Goal: Task Accomplishment & Management: Complete application form

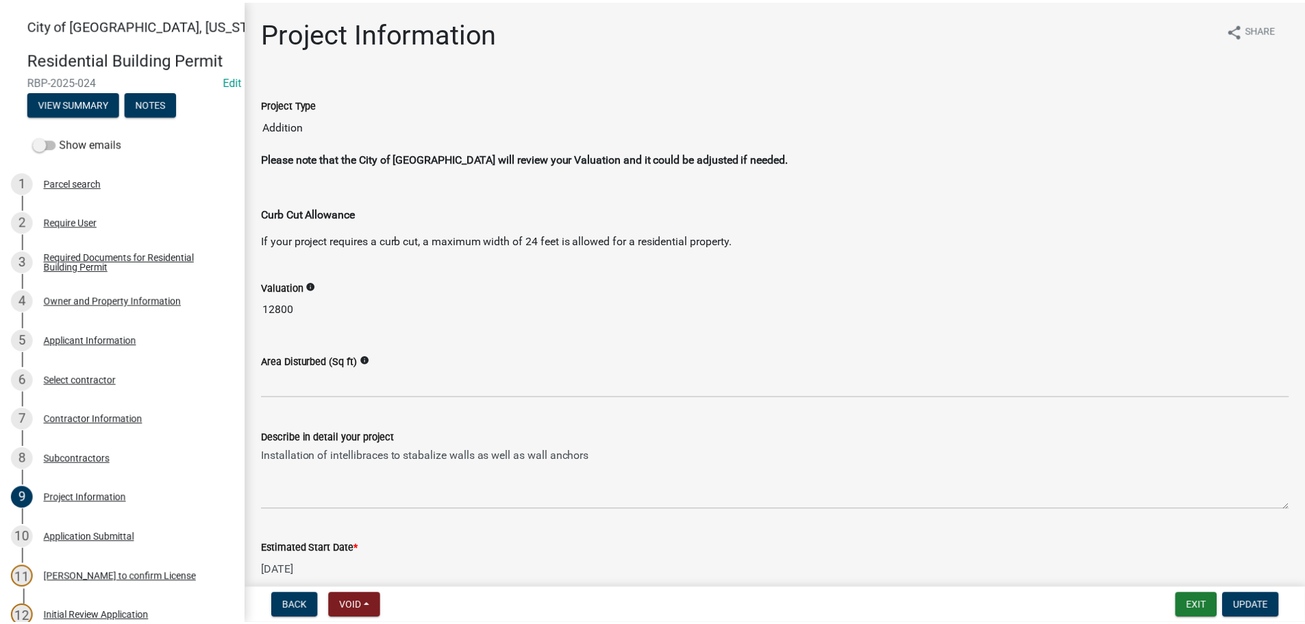
scroll to position [343, 0]
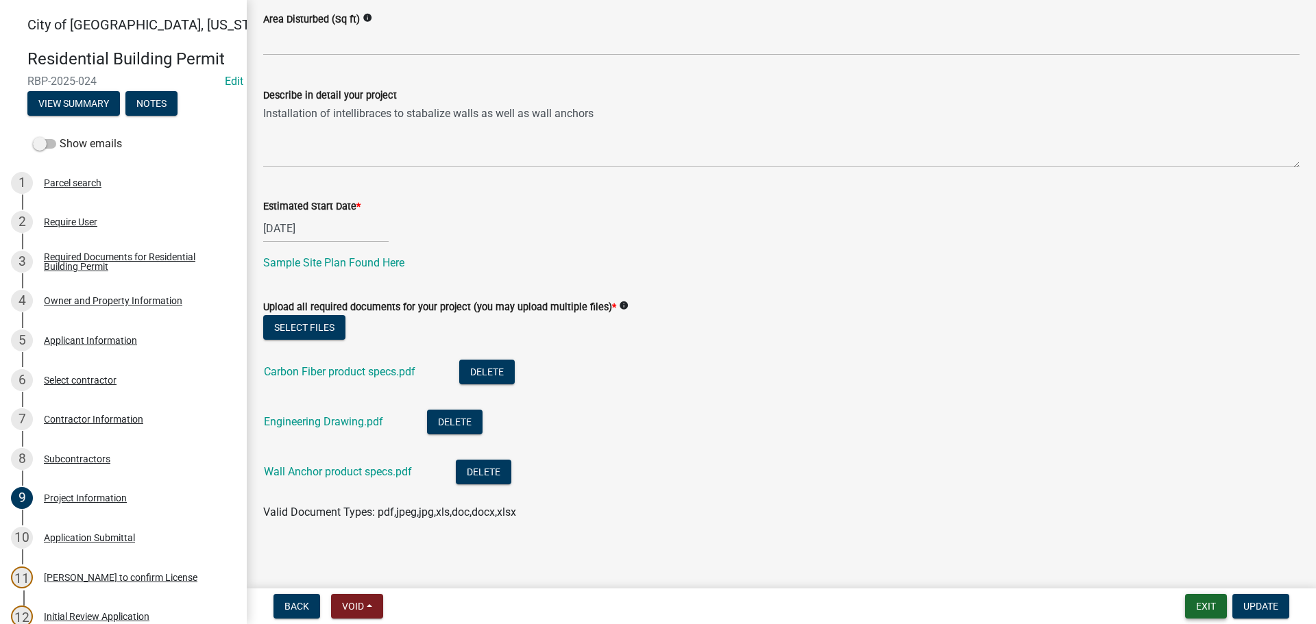
click at [1201, 598] on button "Exit" at bounding box center [1206, 606] width 42 height 25
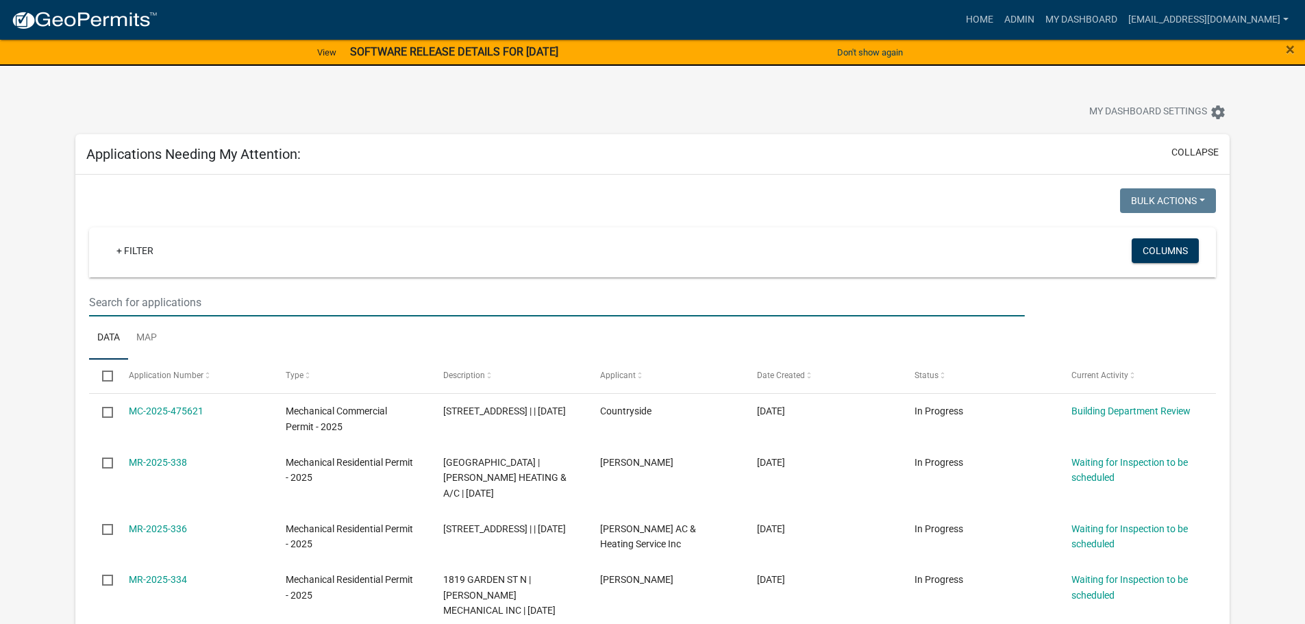
click at [215, 297] on input "text" at bounding box center [556, 303] width 935 height 28
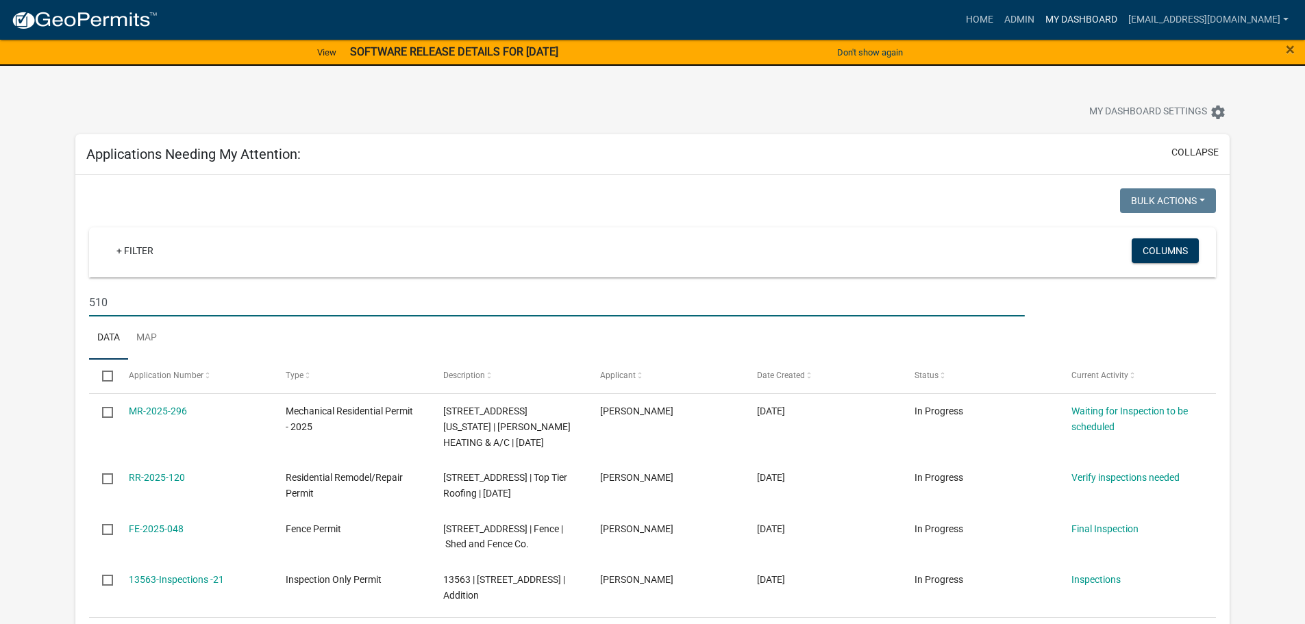
type input "510"
click at [1107, 18] on link "My Dashboard" at bounding box center [1081, 20] width 83 height 26
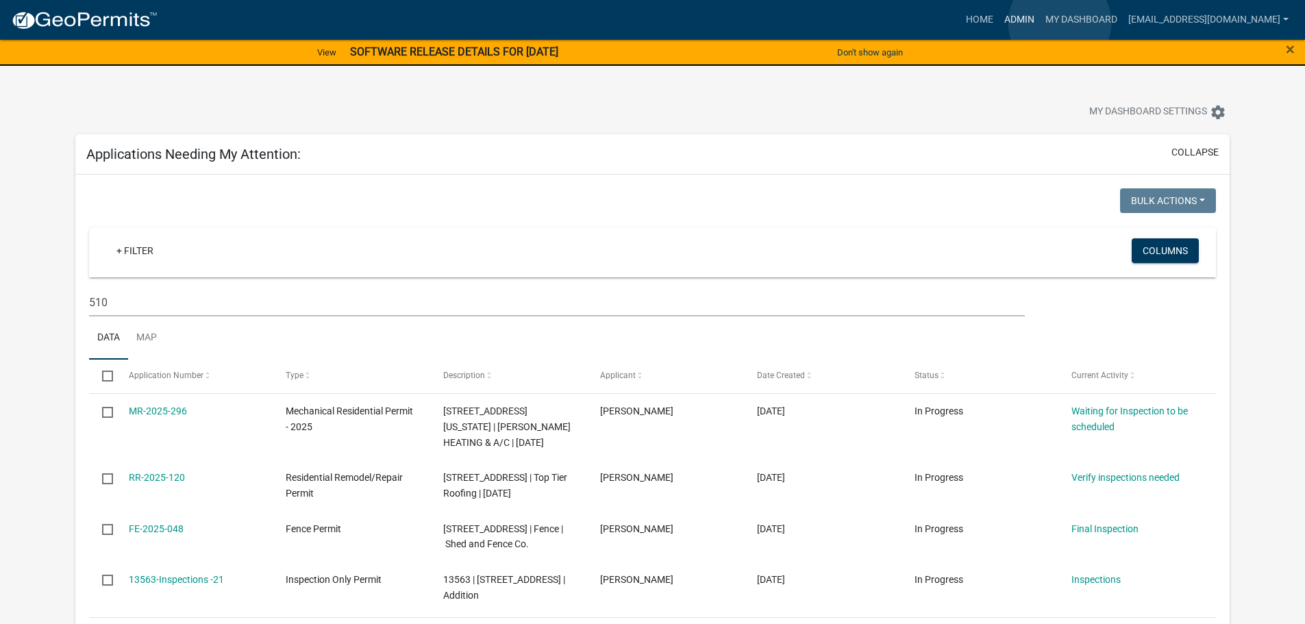
click at [1040, 23] on link "Admin" at bounding box center [1019, 20] width 41 height 26
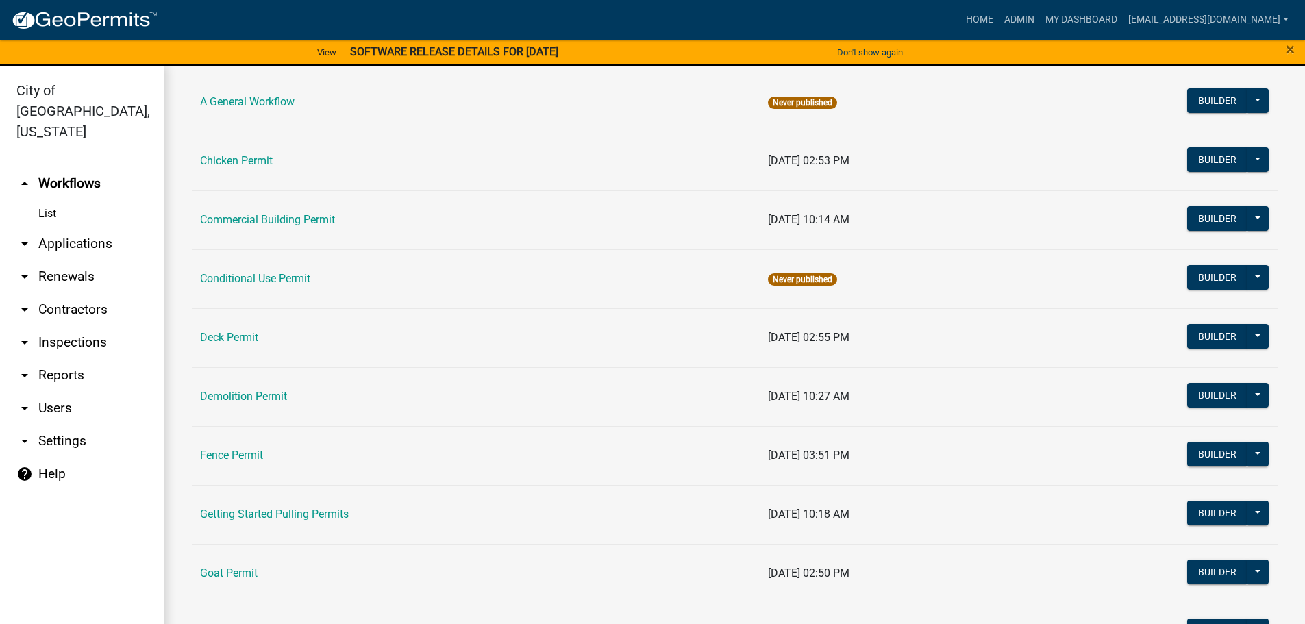
scroll to position [137, 0]
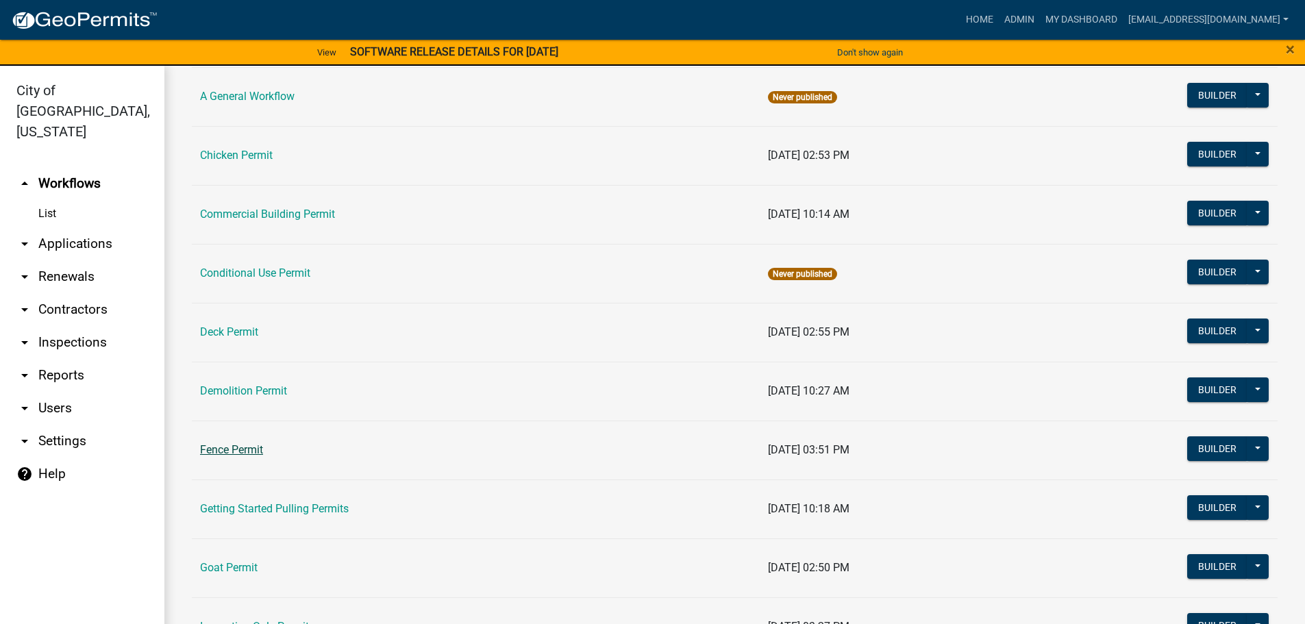
click at [258, 447] on link "Fence Permit" at bounding box center [231, 449] width 63 height 13
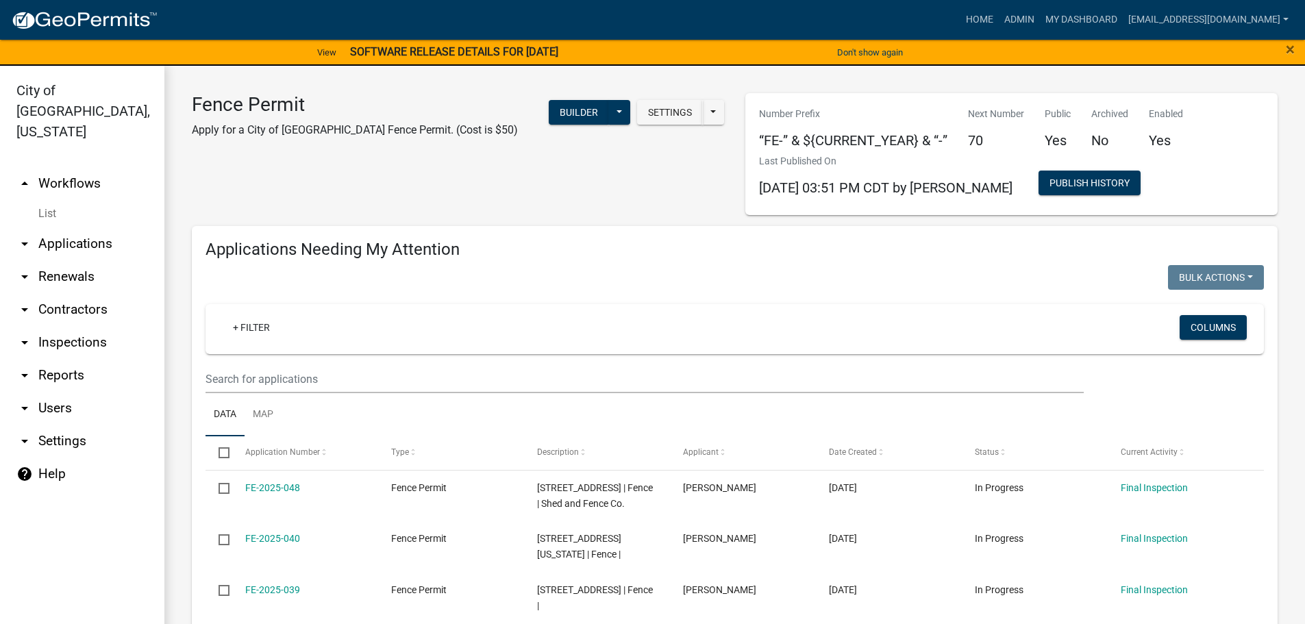
scroll to position [206, 0]
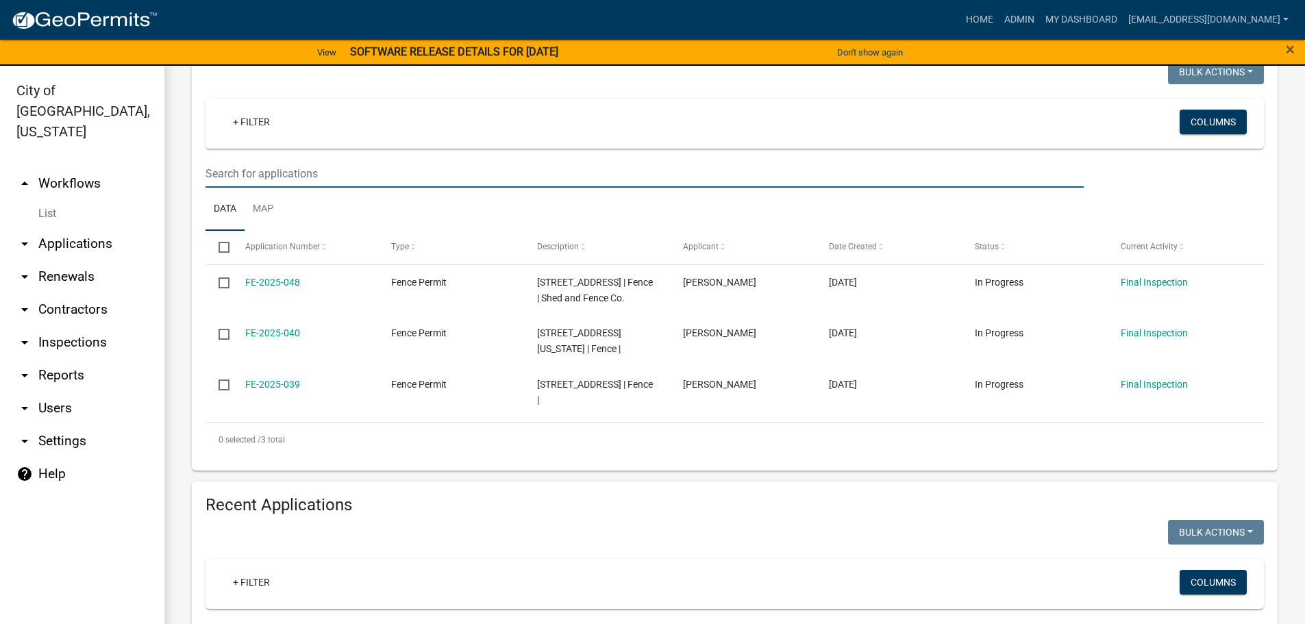
click at [261, 164] on input "text" at bounding box center [645, 174] width 879 height 28
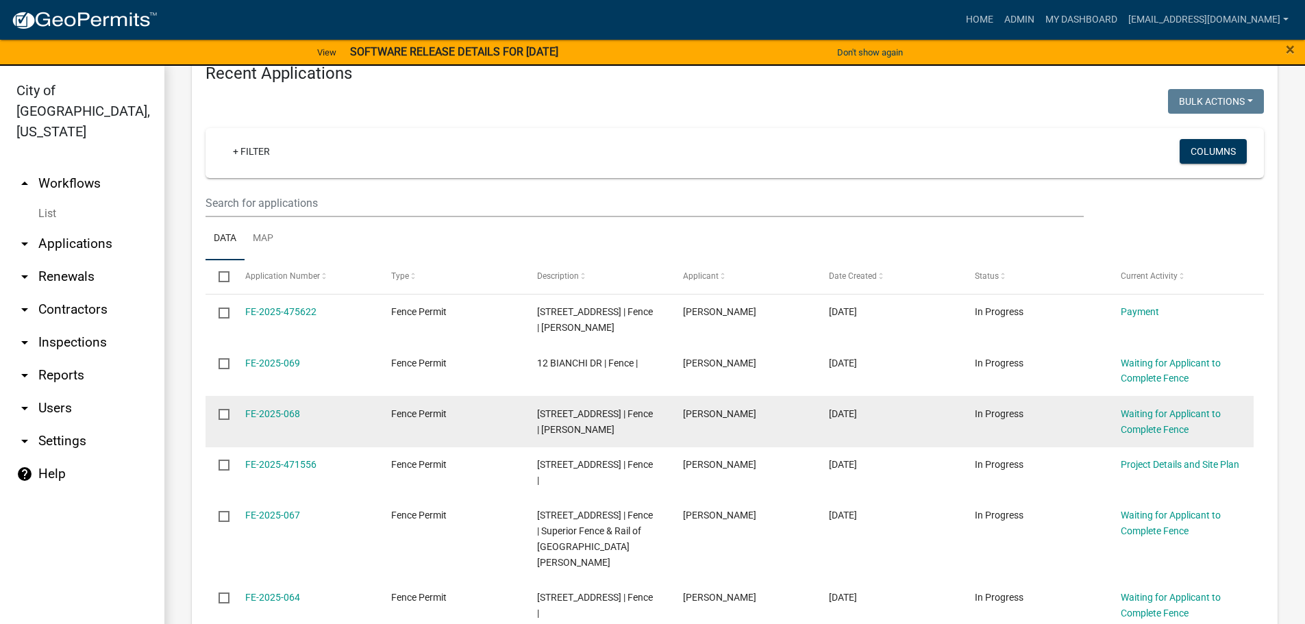
scroll to position [548, 0]
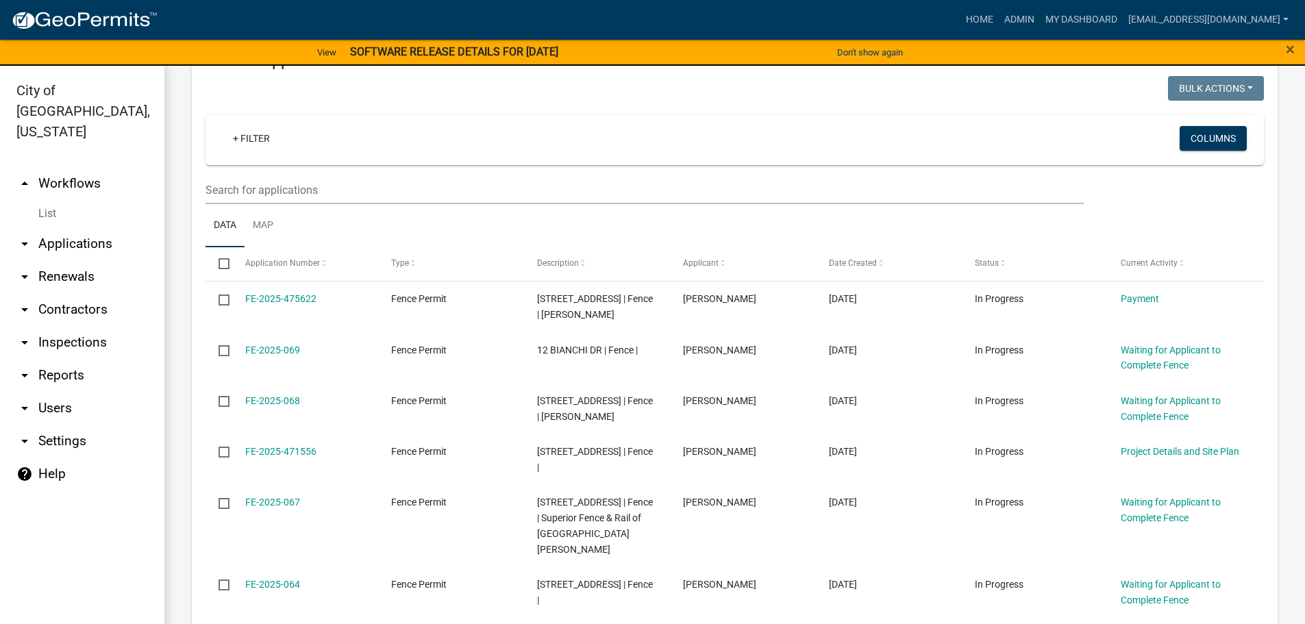
type input "510"
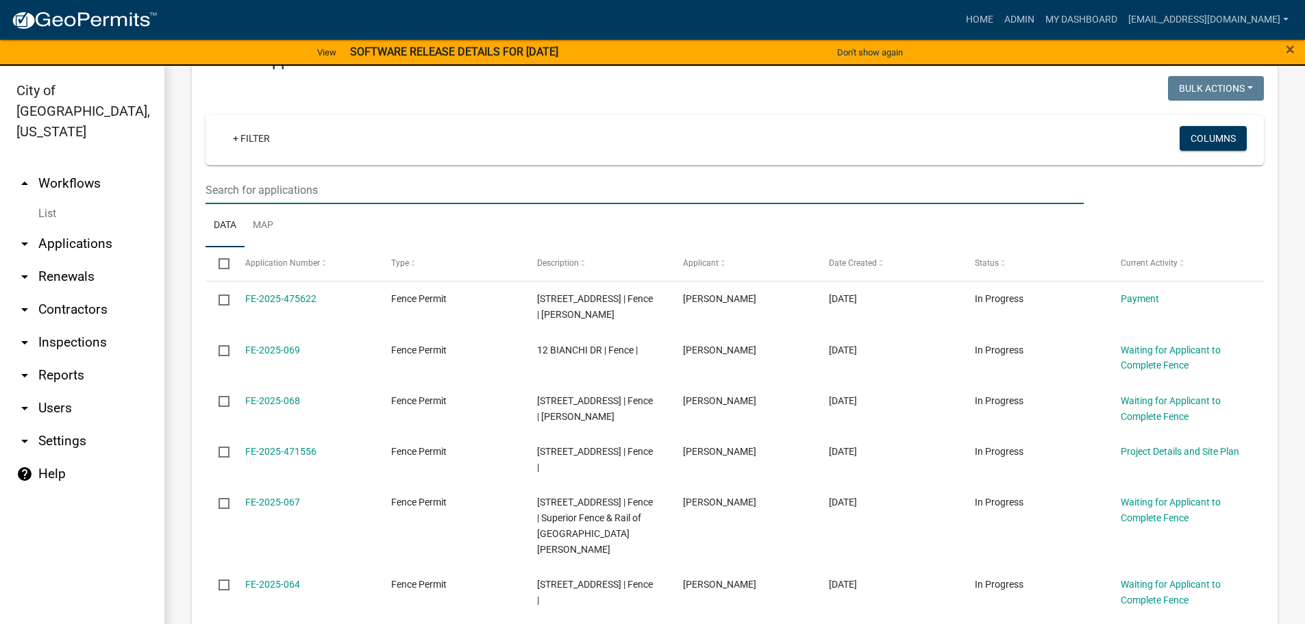
click at [221, 189] on input "text" at bounding box center [645, 190] width 879 height 28
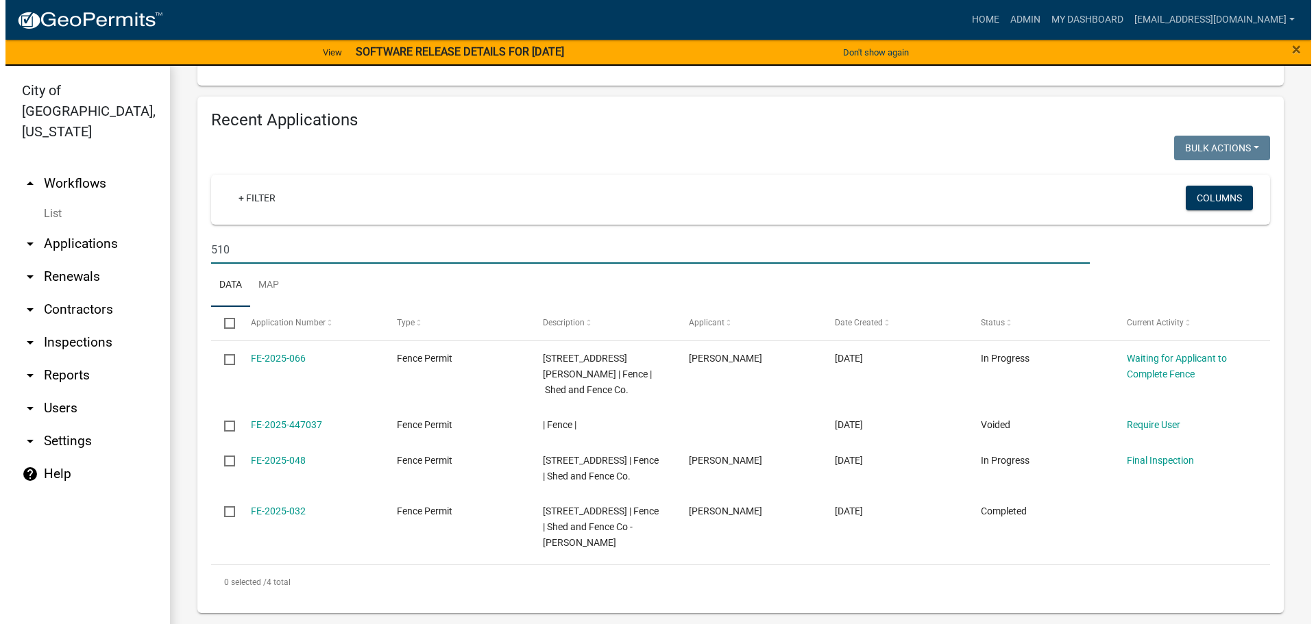
scroll to position [473, 0]
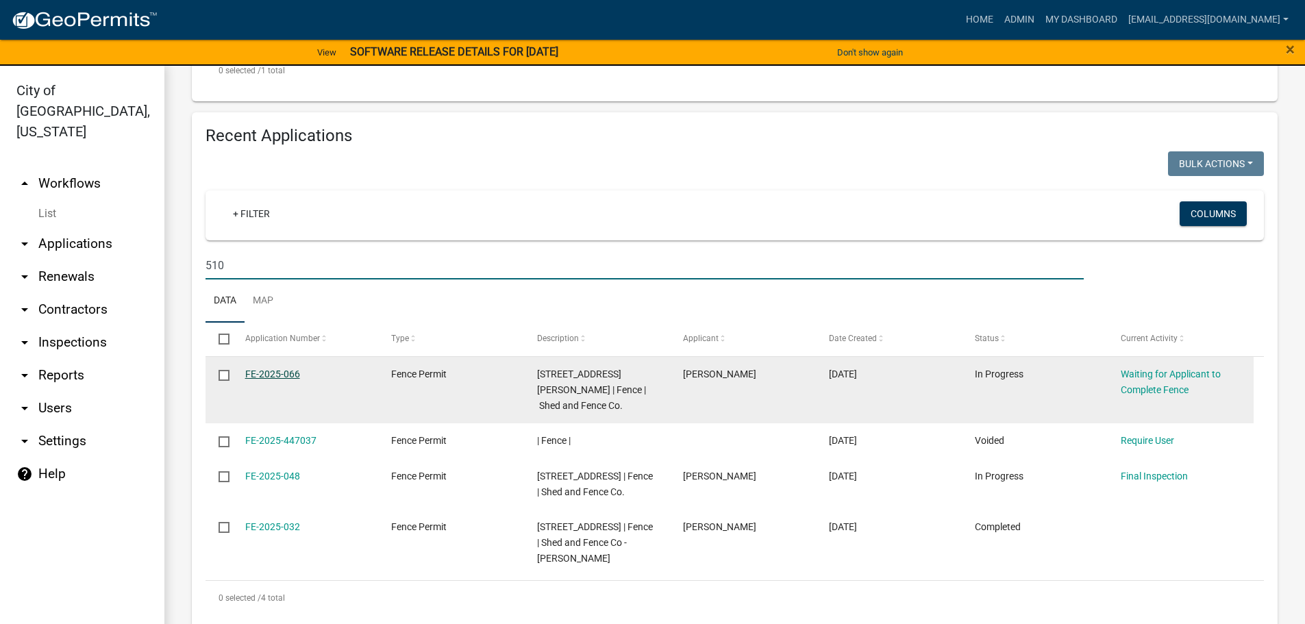
type input "510"
click at [294, 375] on link "FE-2025-066" at bounding box center [272, 374] width 55 height 11
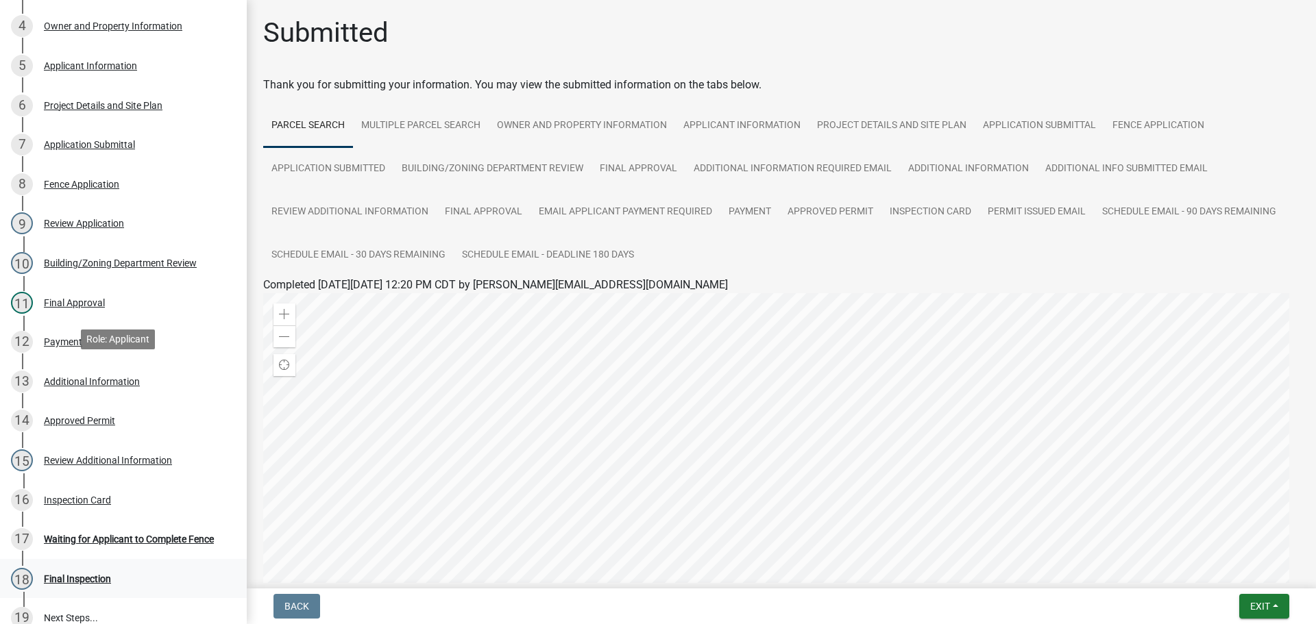
scroll to position [416, 0]
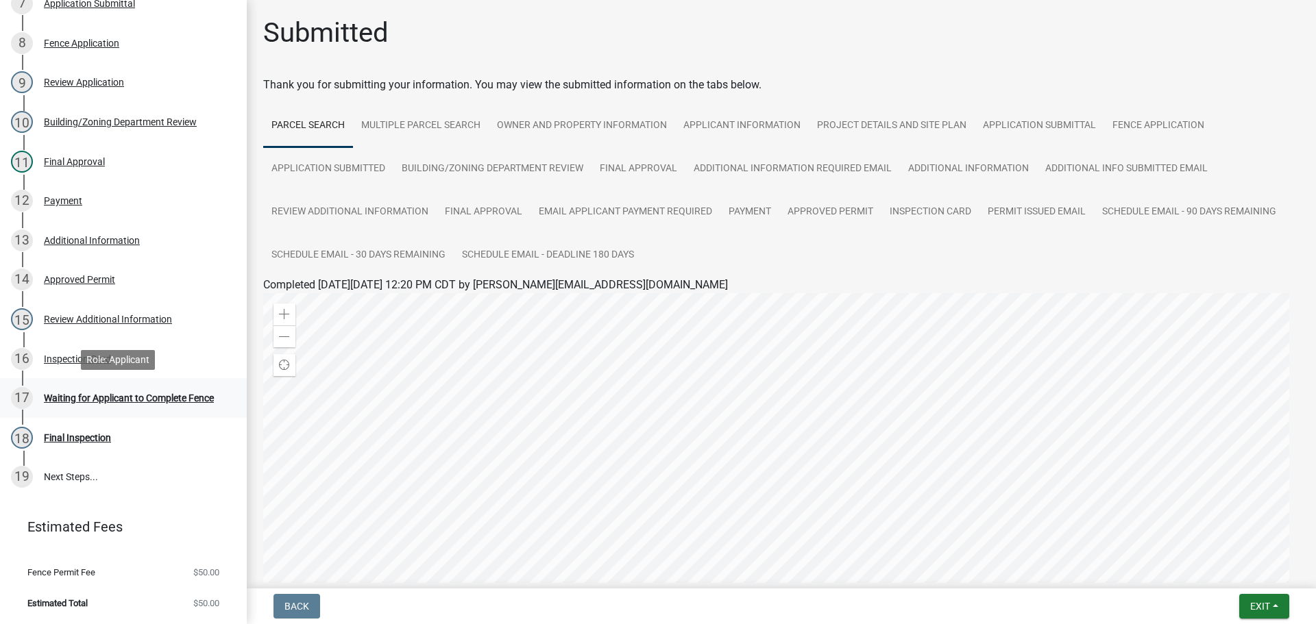
click at [110, 396] on div "Waiting for Applicant to Complete Fence" at bounding box center [129, 398] width 170 height 10
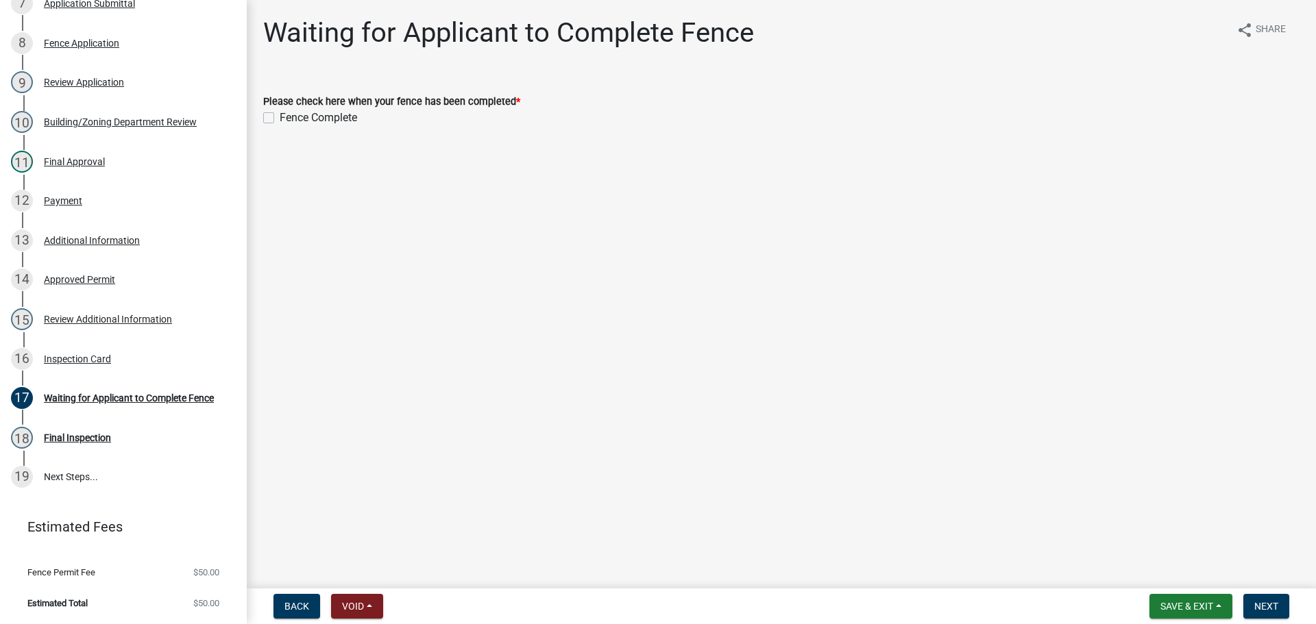
click at [276, 121] on div "Fence Complete" at bounding box center [781, 118] width 1036 height 16
click at [280, 116] on label "Fence Complete" at bounding box center [318, 118] width 77 height 16
click at [280, 116] on input "Fence Complete" at bounding box center [284, 114] width 9 height 9
checkbox input "true"
click at [1262, 614] on button "Next" at bounding box center [1266, 606] width 46 height 25
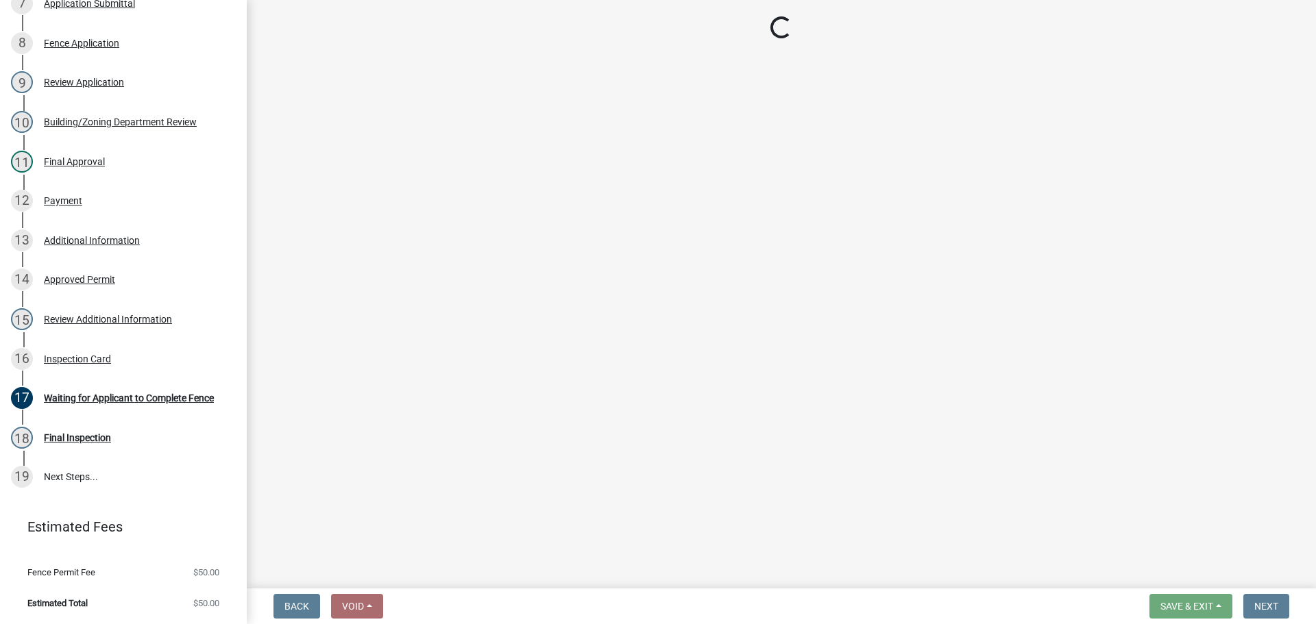
select select "805d55ac-e238-4e04-8f8e-acc067f36c3e"
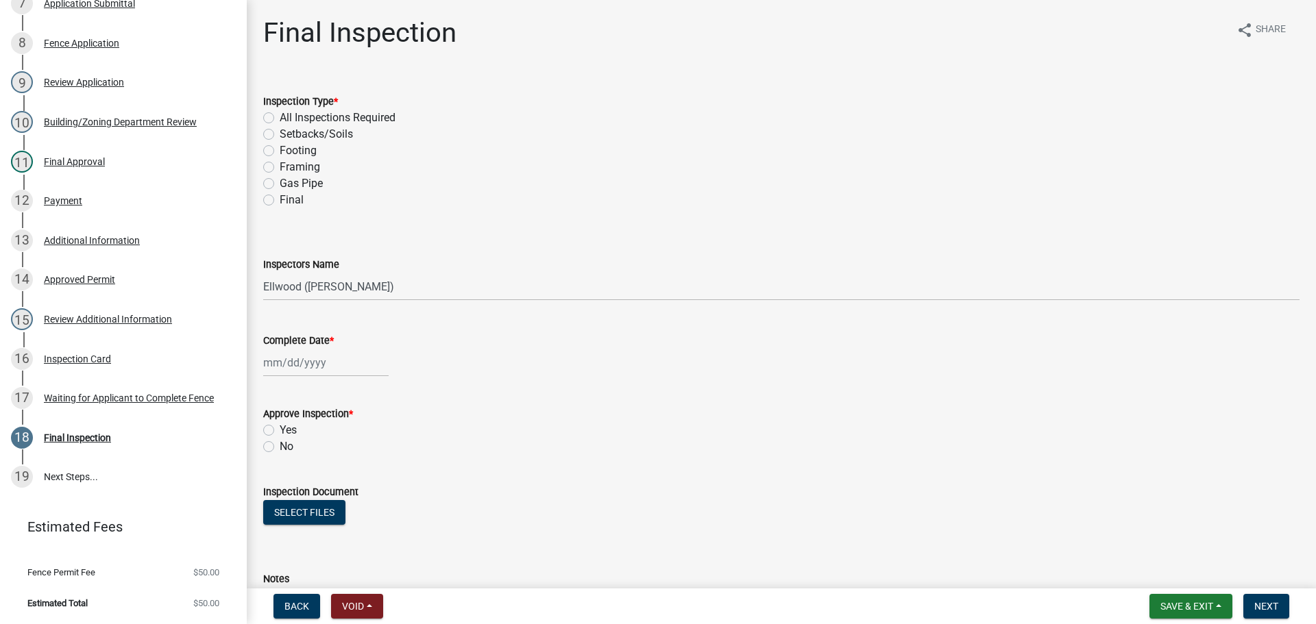
click at [280, 197] on label "Final" at bounding box center [292, 200] width 24 height 16
click at [280, 197] on input "Final" at bounding box center [284, 196] width 9 height 9
radio input "true"
click at [309, 285] on select "Select Item... John Knisley (John Knisley - City of New Ulm) Ellwood (Ellwood Z…" at bounding box center [781, 287] width 1036 height 28
select select "cd72df13-1819-4c17-818e-bd68a66556fb"
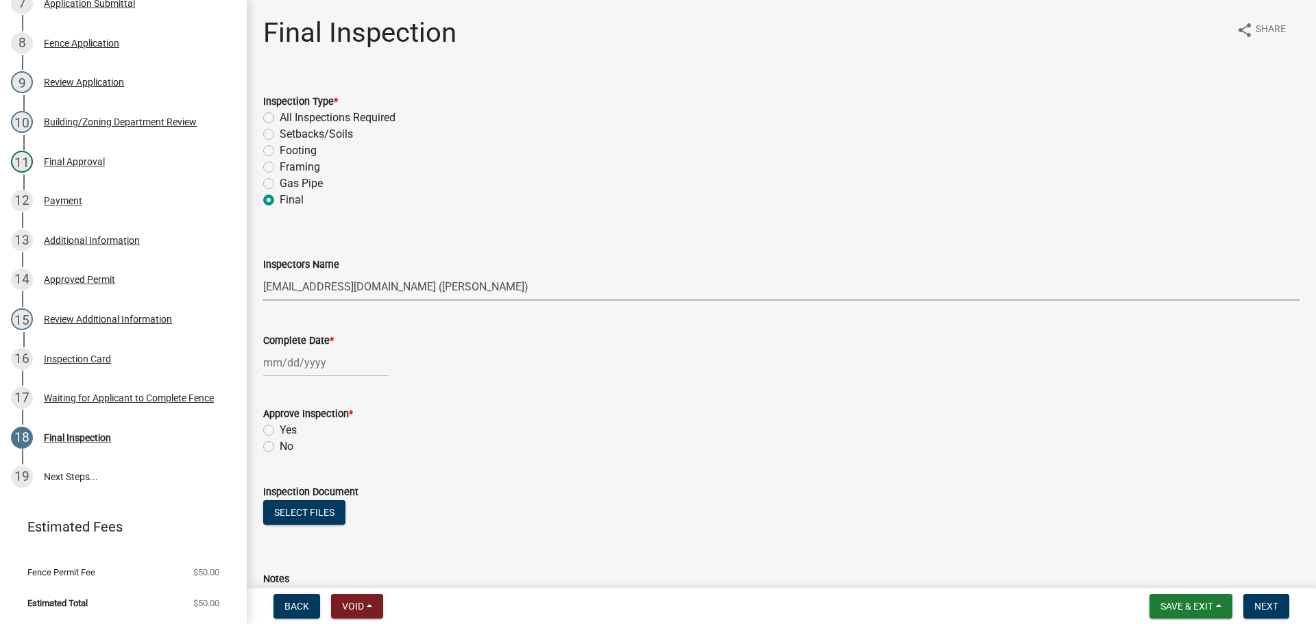
click at [263, 273] on select "Select Item... John Knisley (John Knisley - City of New Ulm) Ellwood (Ellwood Z…" at bounding box center [781, 287] width 1036 height 28
select select "9"
select select "2025"
click at [291, 370] on div "Jan Feb Mar Apr May Jun Jul Aug Sep Oct Nov Dec 1525 1526 1527 1528 1529 1530 1…" at bounding box center [325, 363] width 125 height 28
click at [308, 464] on div "9" at bounding box center [299, 458] width 22 height 22
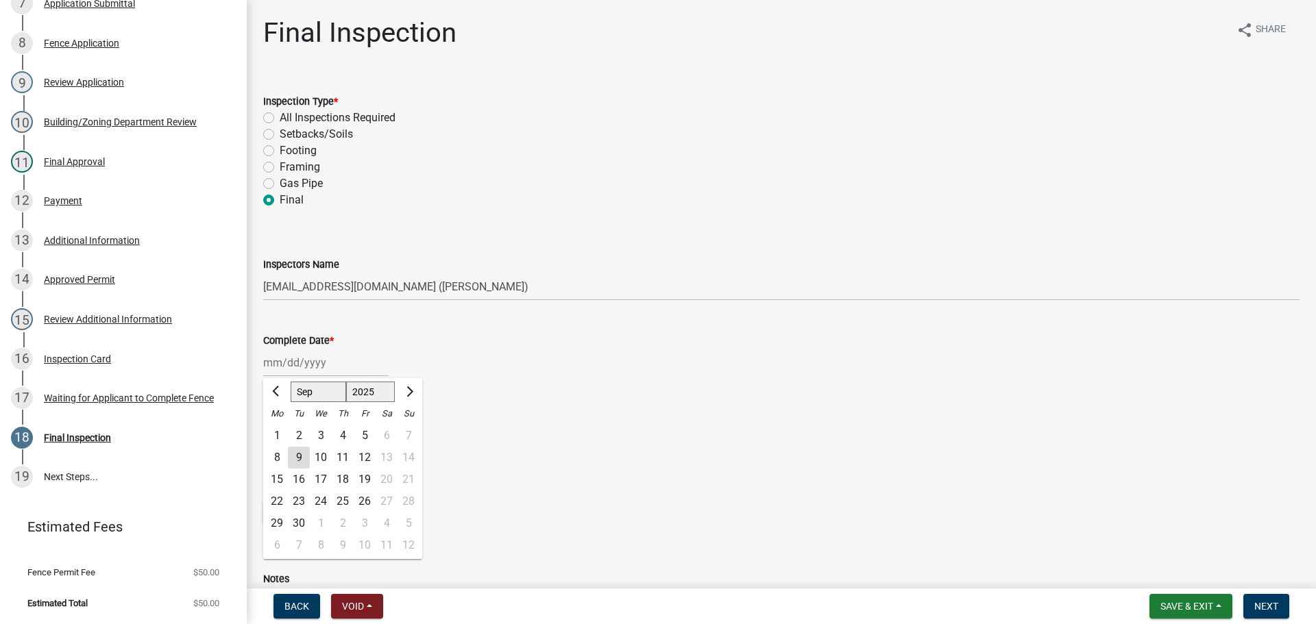
type input "[DATE]"
click at [280, 430] on label "Yes" at bounding box center [288, 430] width 17 height 16
click at [280, 430] on input "Yes" at bounding box center [284, 426] width 9 height 9
radio input "true"
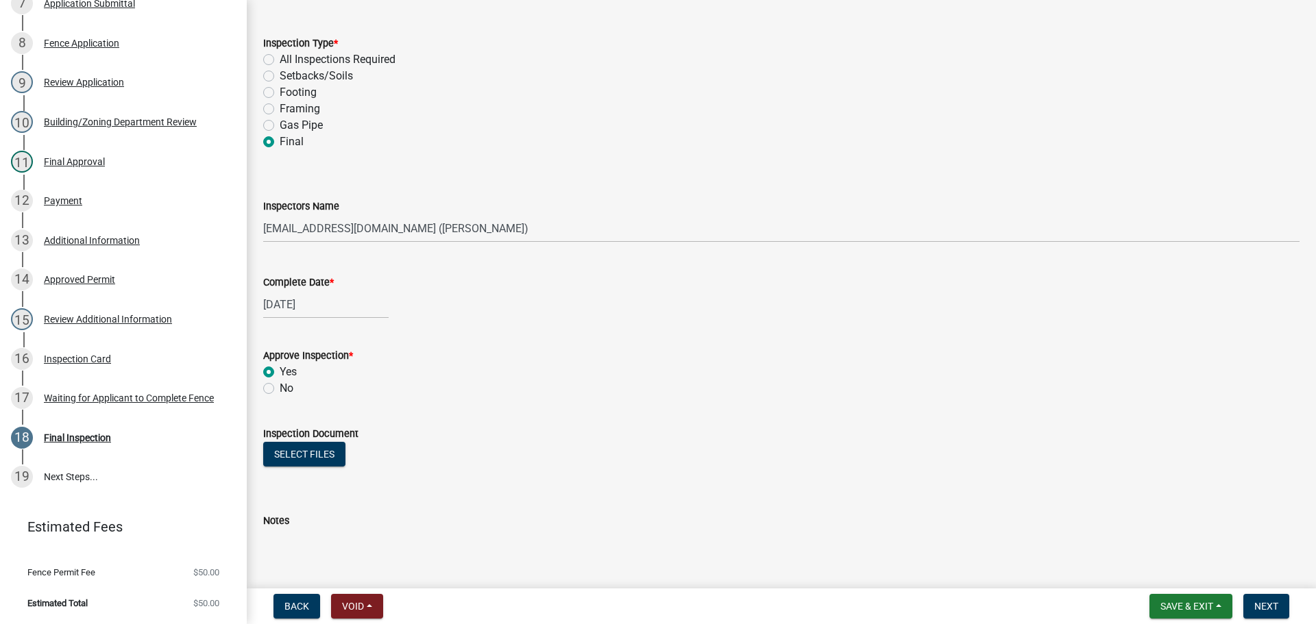
scroll to position [133, 0]
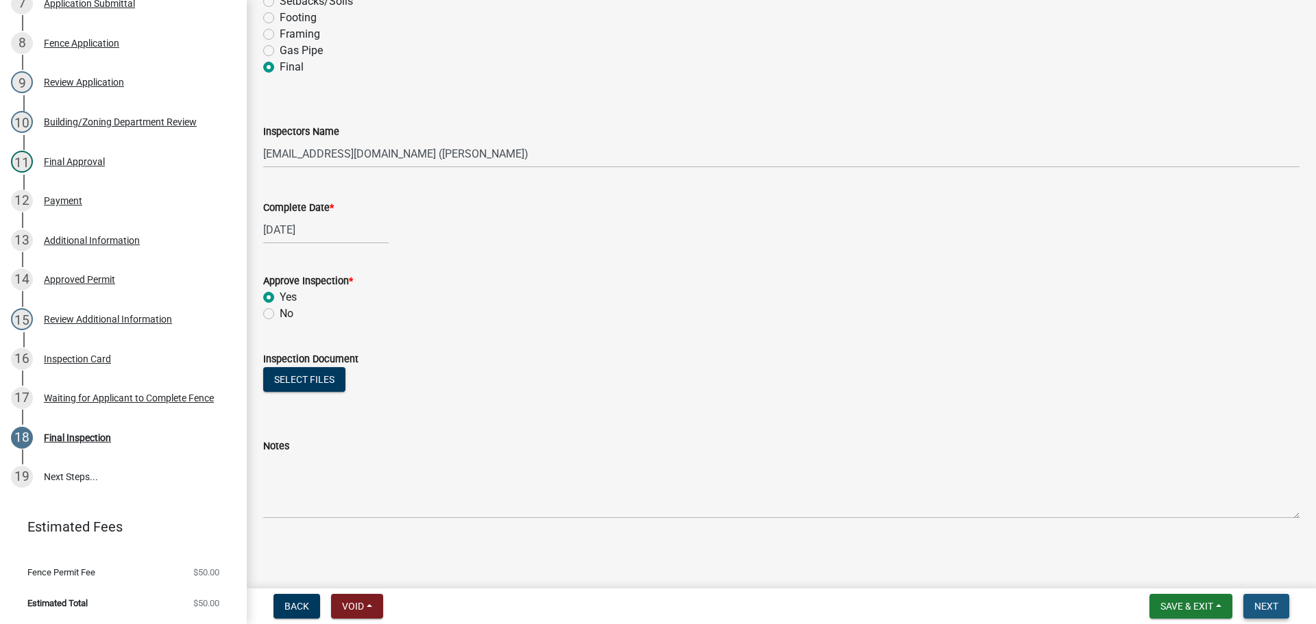
click at [1275, 604] on span "Next" at bounding box center [1266, 606] width 24 height 11
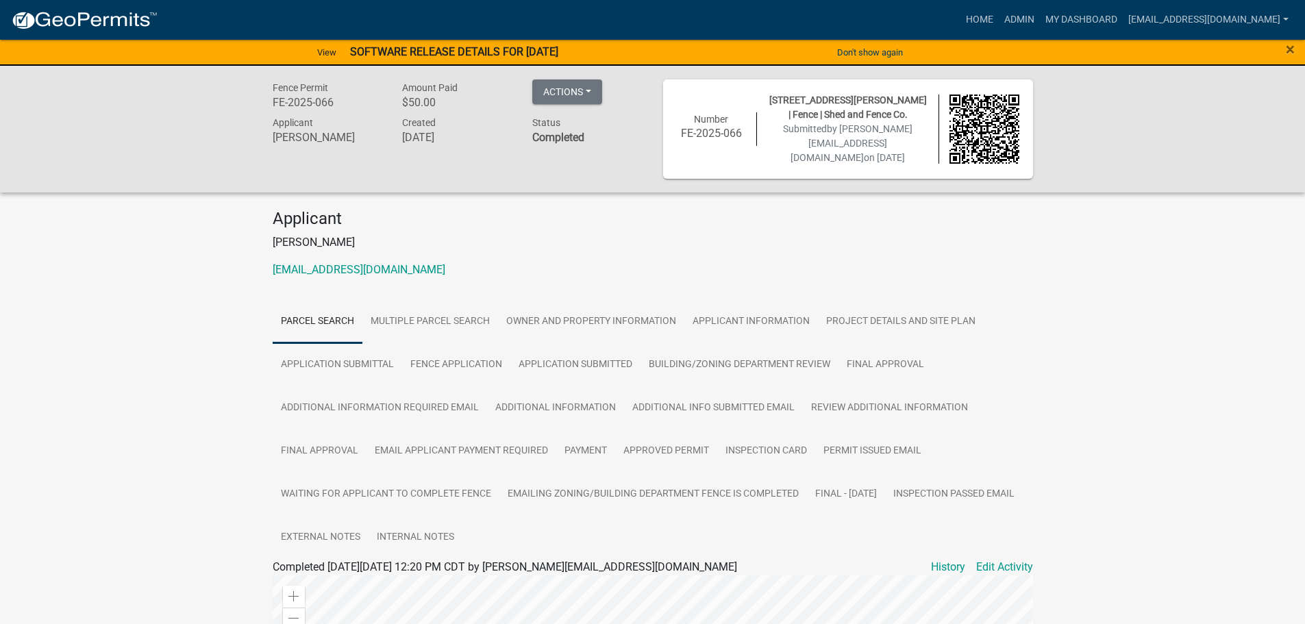
click at [517, 52] on strong "SOFTWARE RELEASE DETAILS FOR 9/5/2025" at bounding box center [454, 51] width 208 height 13
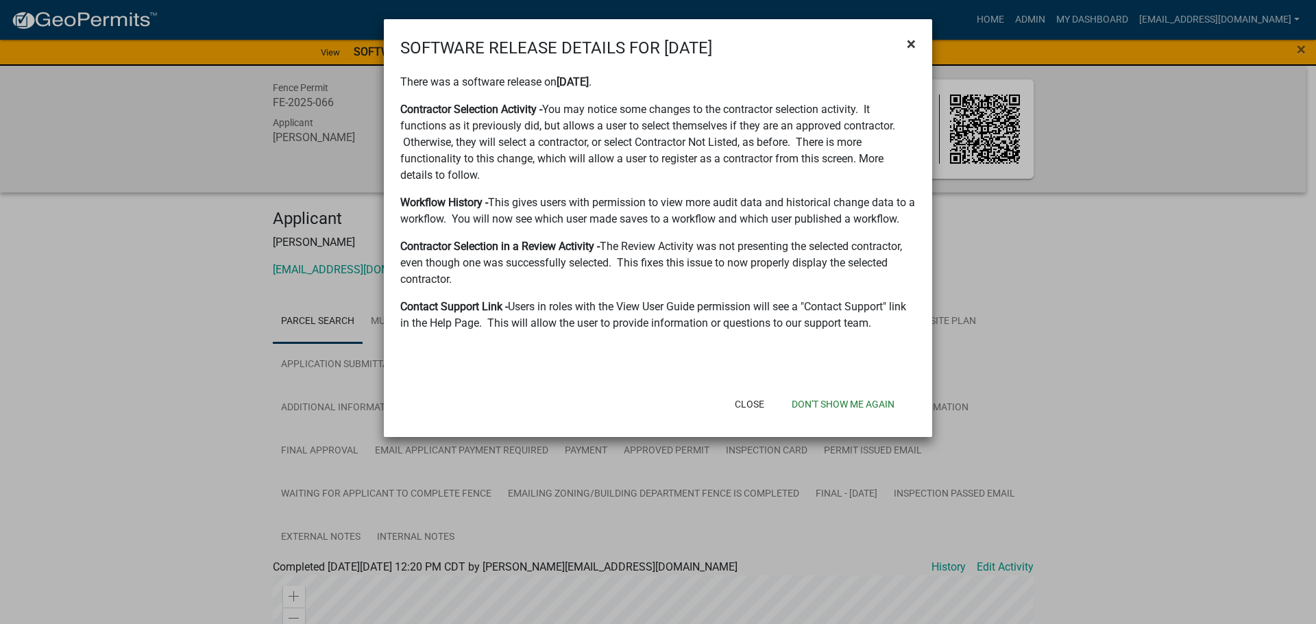
click at [907, 40] on span "×" at bounding box center [911, 43] width 9 height 19
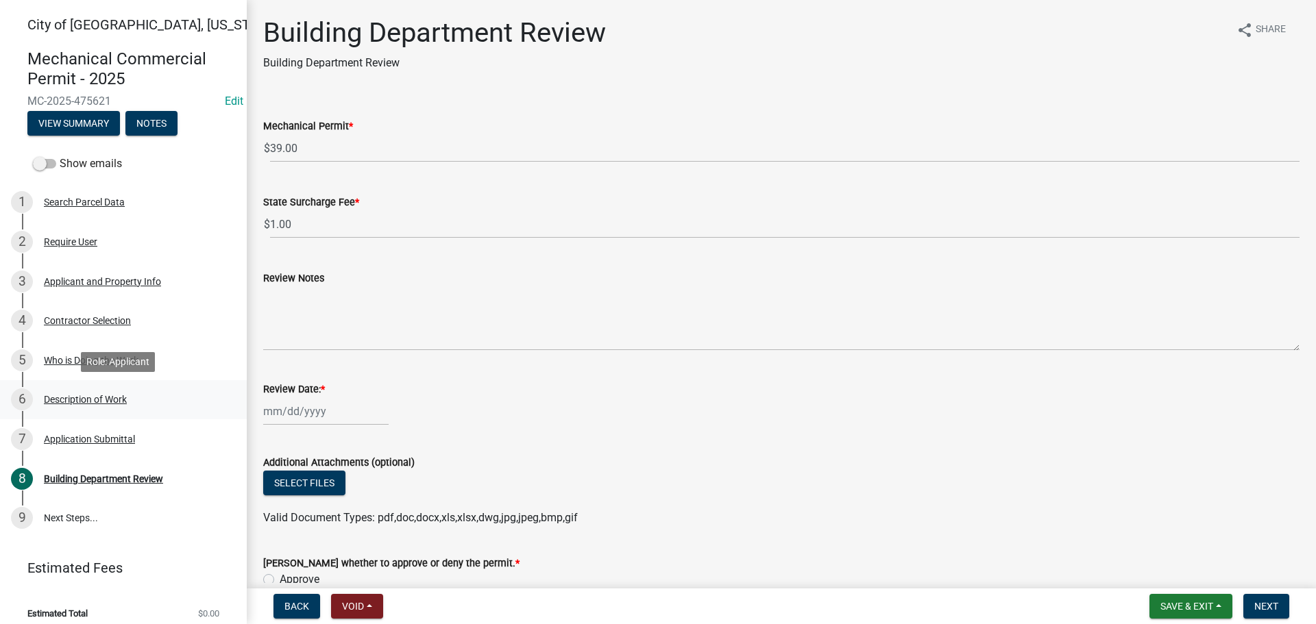
click at [79, 401] on div "Description of Work" at bounding box center [85, 400] width 83 height 10
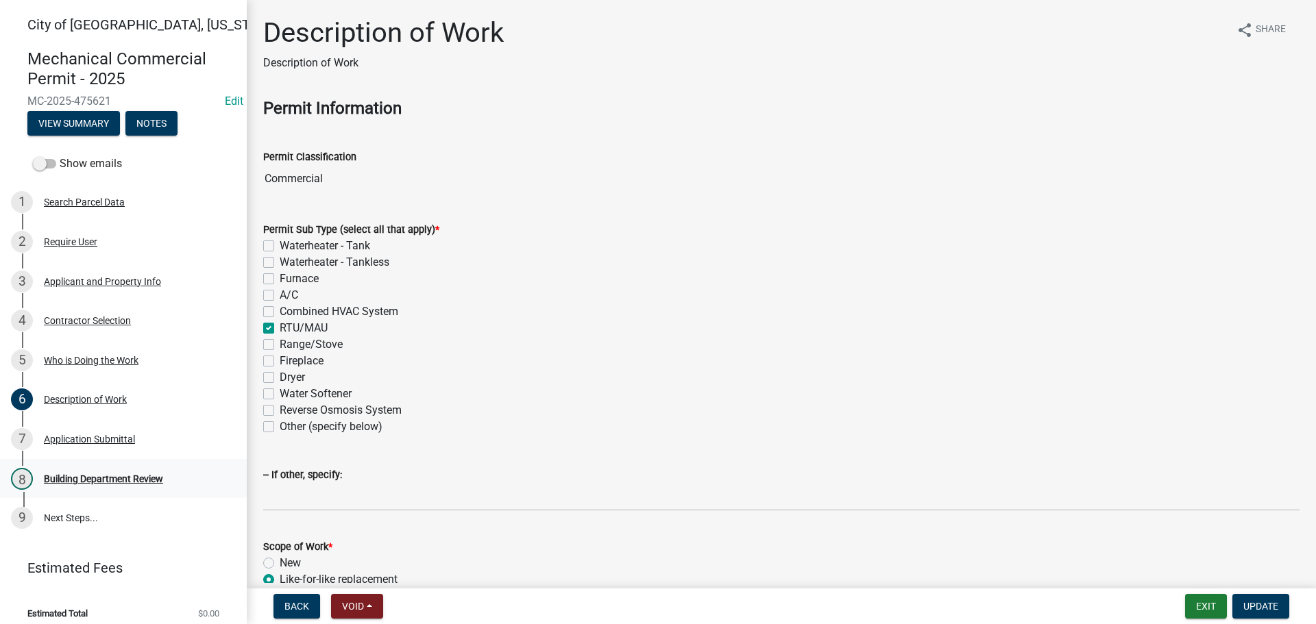
scroll to position [69, 0]
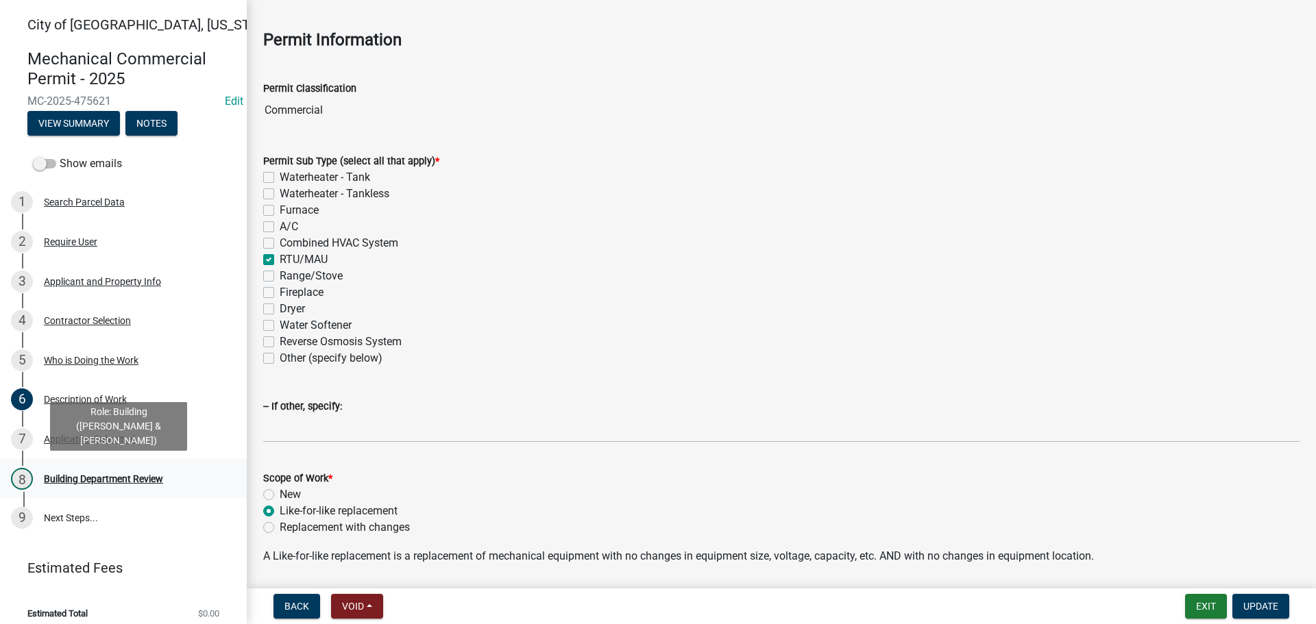
click at [155, 484] on div "Building Department Review" at bounding box center [103, 479] width 119 height 10
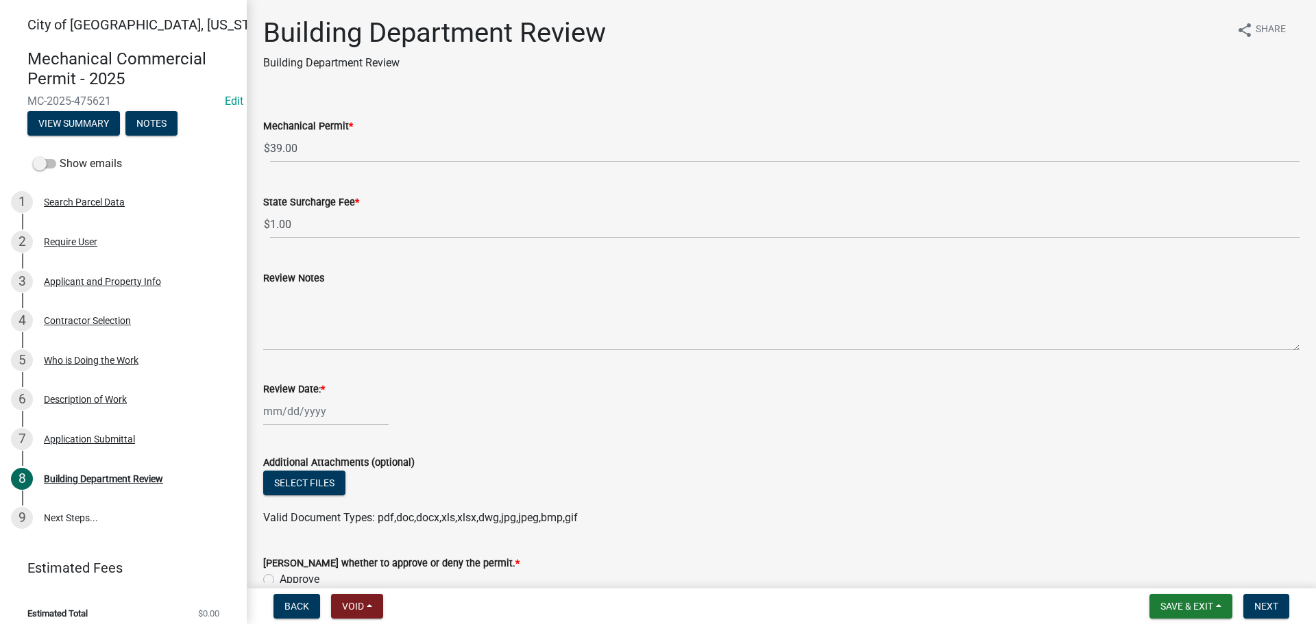
click at [314, 407] on div at bounding box center [325, 411] width 125 height 28
select select "9"
select select "2025"
click at [299, 295] on div "9" at bounding box center [299, 295] width 22 height 22
type input "[DATE]"
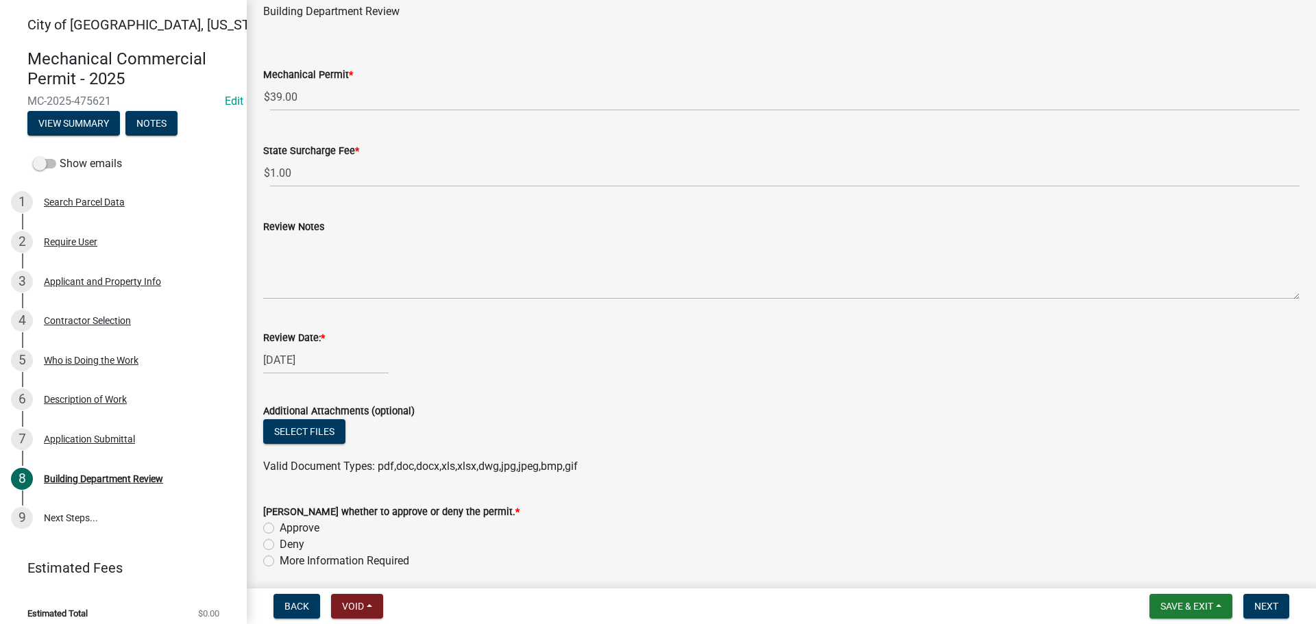
scroll to position [103, 0]
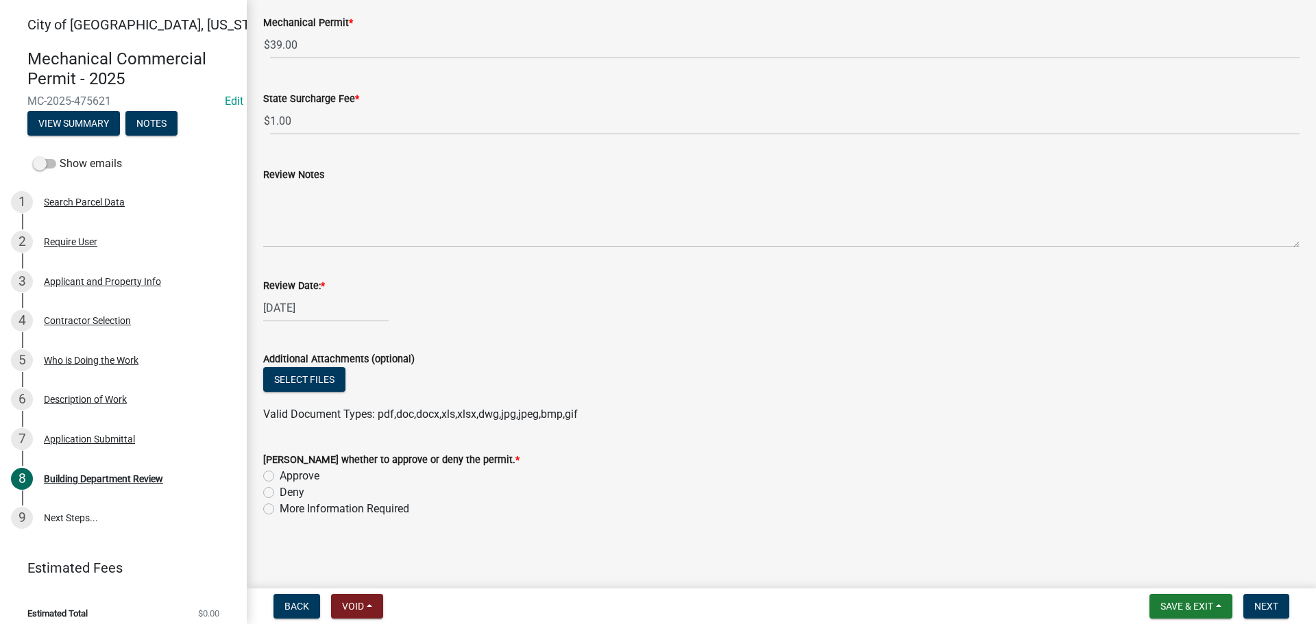
click at [280, 473] on label "Approve" at bounding box center [300, 476] width 40 height 16
click at [280, 473] on input "Approve" at bounding box center [284, 472] width 9 height 9
radio input "true"
click at [1255, 602] on span "Next" at bounding box center [1266, 606] width 24 height 11
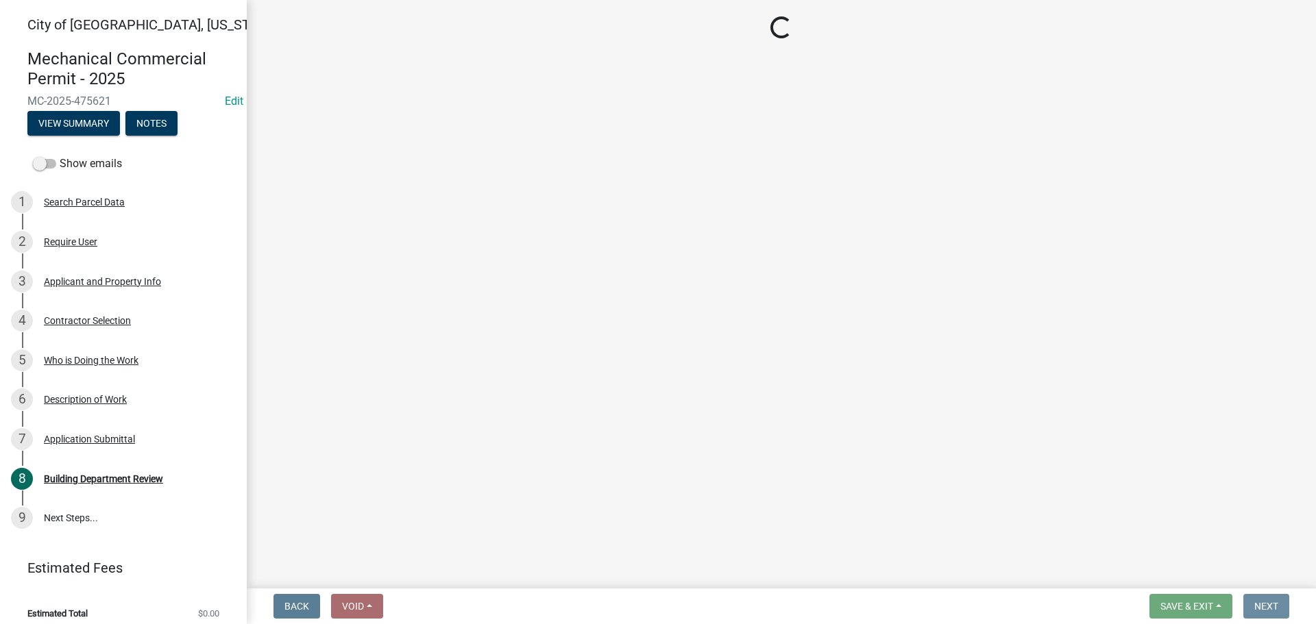
scroll to position [0, 0]
